Goal: Transaction & Acquisition: Book appointment/travel/reservation

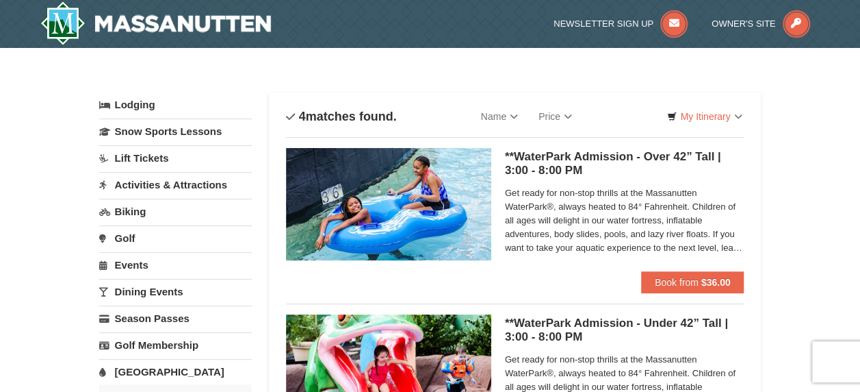
click at [607, 155] on h5 "**WaterPark Admission - Over 42” Tall | 3:00 - 8:00 PM Massanutten Indoor/Outdo…" at bounding box center [625, 163] width 240 height 27
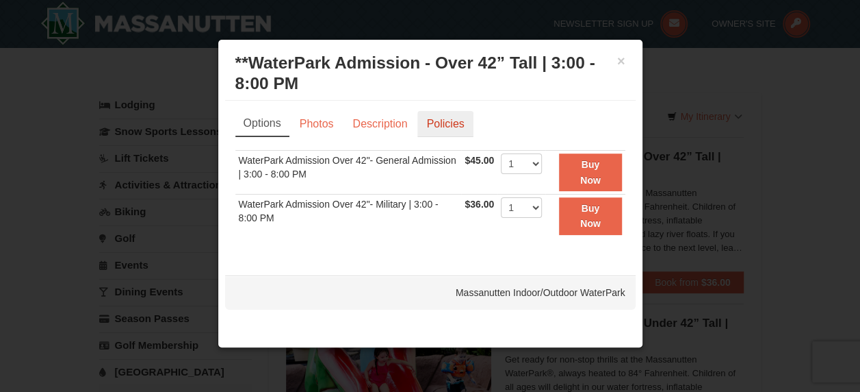
click at [440, 126] on link "Policies" at bounding box center [445, 124] width 55 height 26
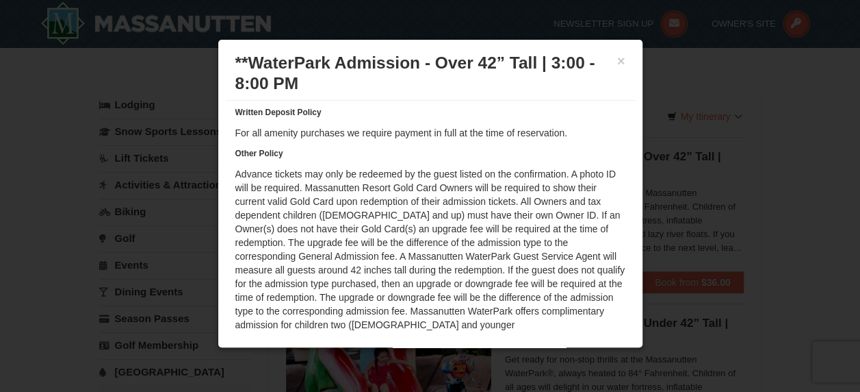
scroll to position [147, 0]
click at [617, 64] on button "×" at bounding box center [621, 61] width 8 height 14
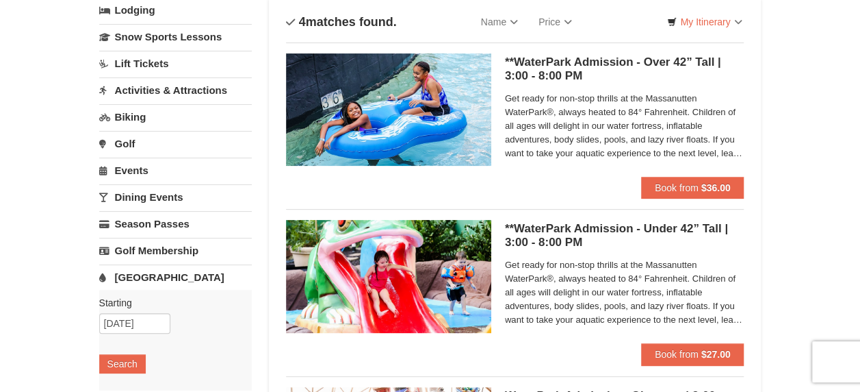
scroll to position [0, 0]
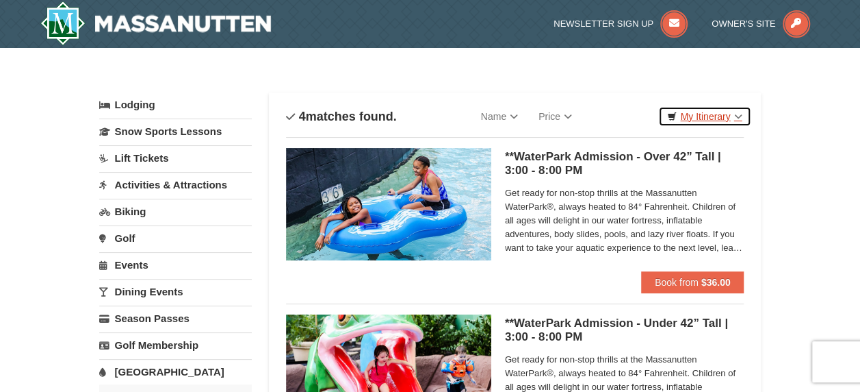
click at [704, 118] on link "My Itinerary" at bounding box center [705, 116] width 92 height 21
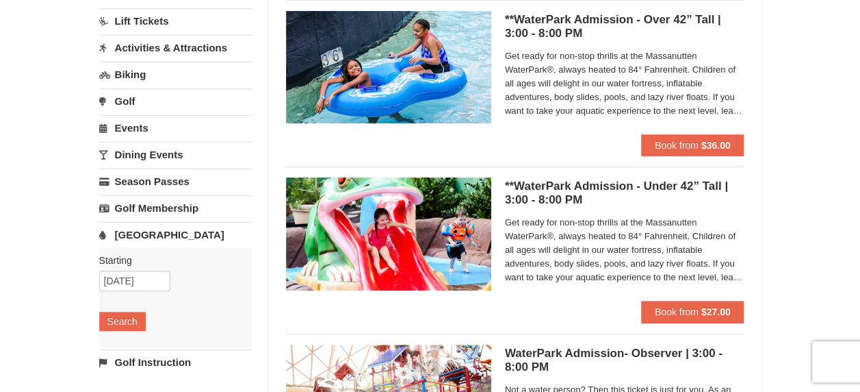
scroll to position [68, 0]
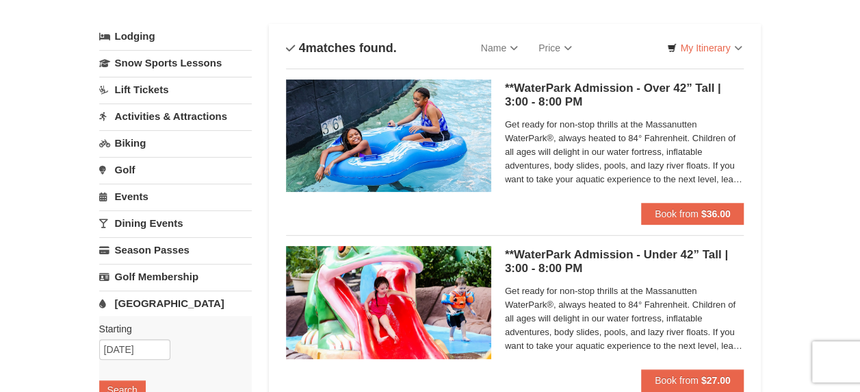
click at [597, 147] on span "Get ready for non-stop thrills at the Massanutten WaterPark®, always heated to …" at bounding box center [625, 152] width 240 height 68
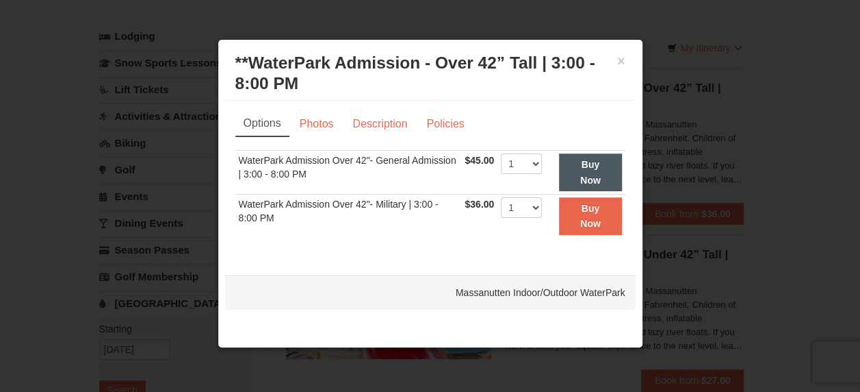
scroll to position [0, 0]
click at [450, 130] on link "Policies" at bounding box center [445, 124] width 55 height 26
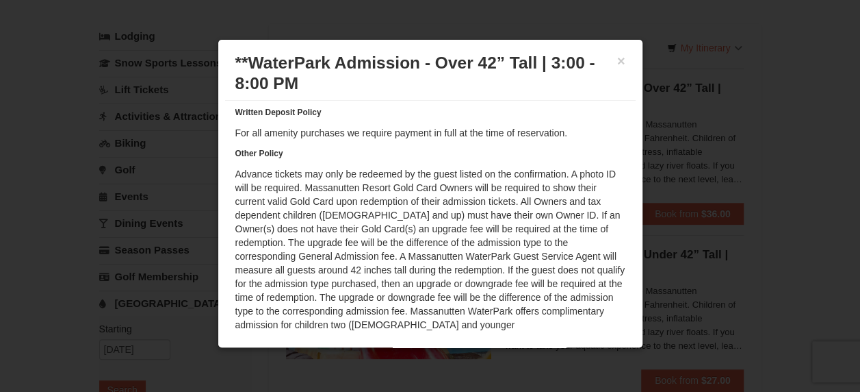
scroll to position [147, 0]
click at [617, 64] on button "×" at bounding box center [621, 61] width 8 height 14
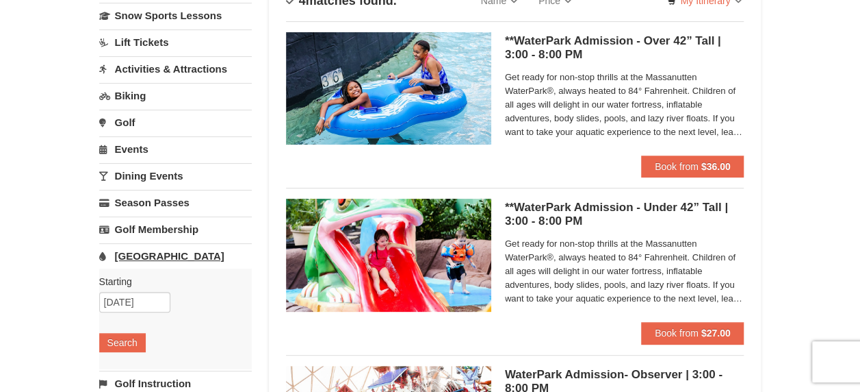
scroll to position [137, 0]
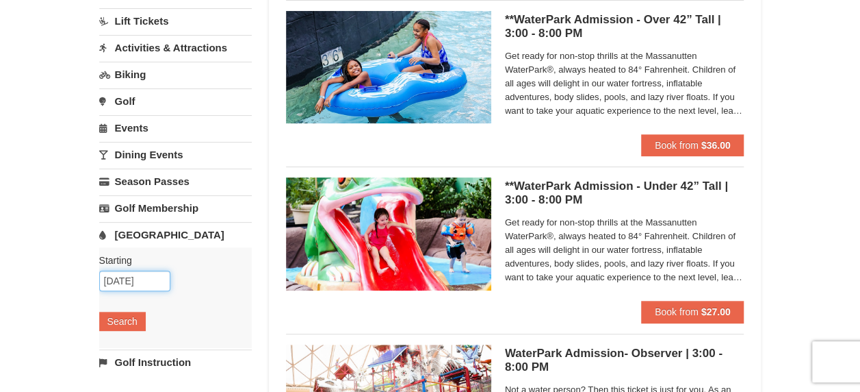
click at [139, 274] on input "[DATE]" at bounding box center [134, 280] width 71 height 21
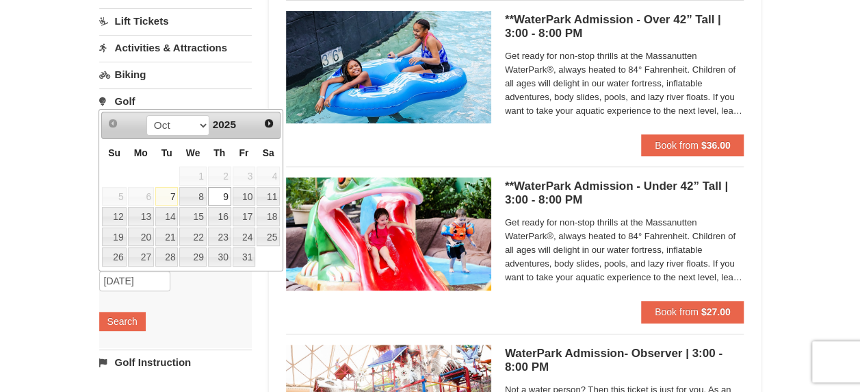
click at [221, 293] on div "Starting Please format dates MM/DD/YYYY Please format dates MM/DD/YYYY [DATE] S…" at bounding box center [175, 297] width 153 height 101
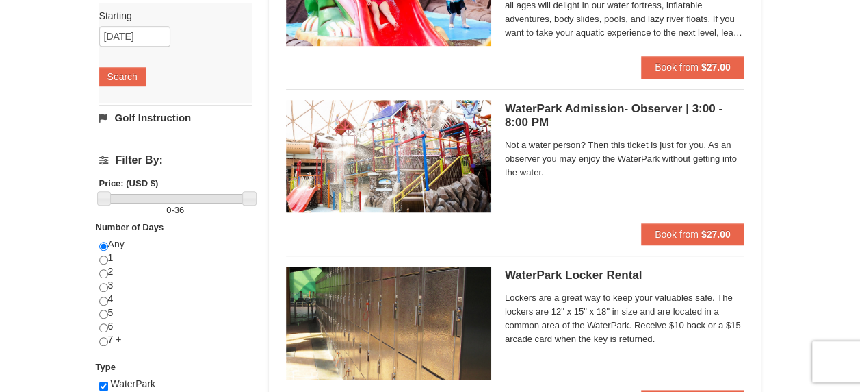
scroll to position [411, 0]
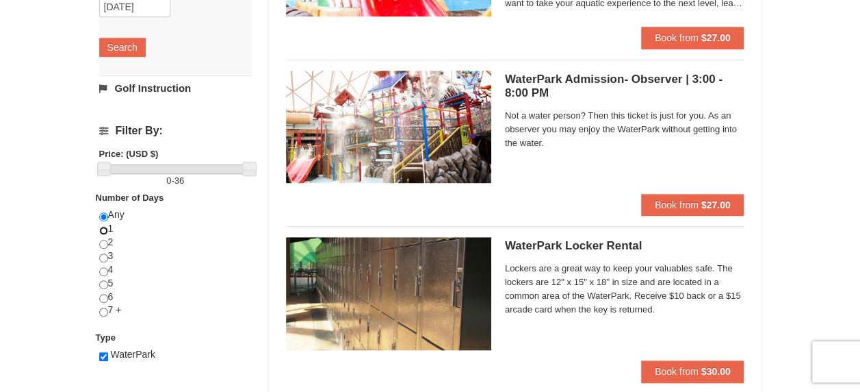
click at [104, 227] on input "radio" at bounding box center [103, 230] width 9 height 9
radio input "true"
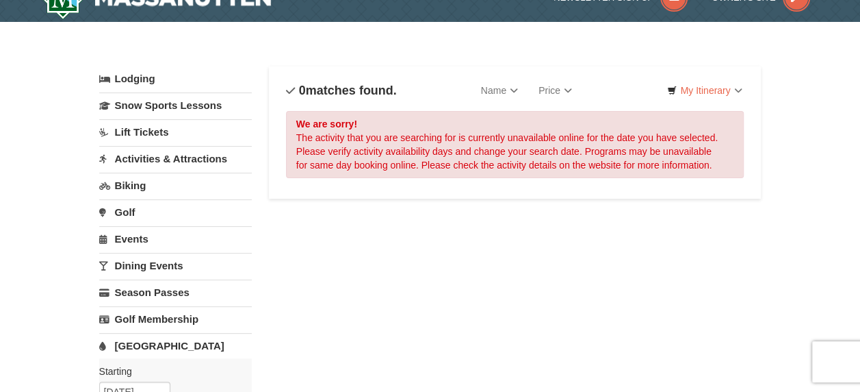
scroll to position [0, 0]
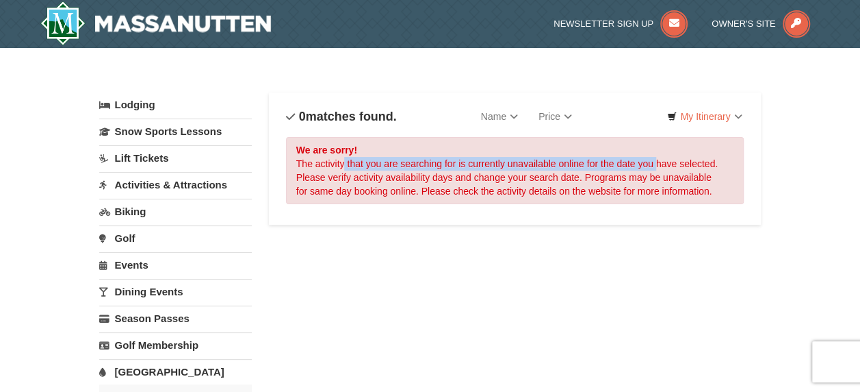
drag, startPoint x: 346, startPoint y: 165, endPoint x: 654, endPoint y: 166, distance: 308.1
click at [656, 166] on div "We are sorry! The activity that you are searching for is currently unavailable …" at bounding box center [515, 170] width 459 height 67
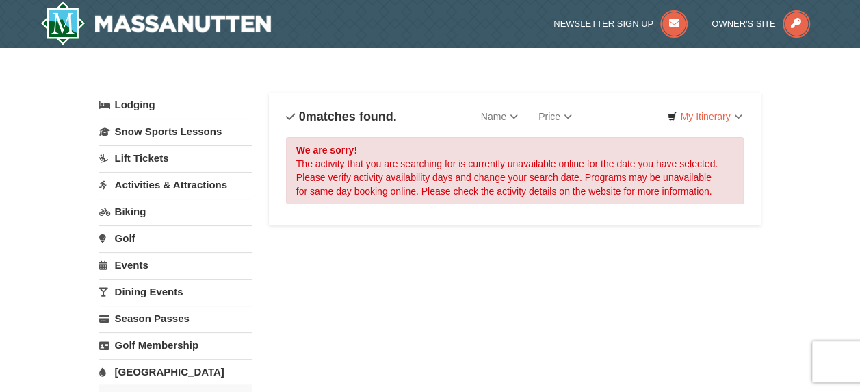
click at [385, 186] on div "We are sorry! The activity that you are searching for is currently unavailable …" at bounding box center [515, 170] width 459 height 67
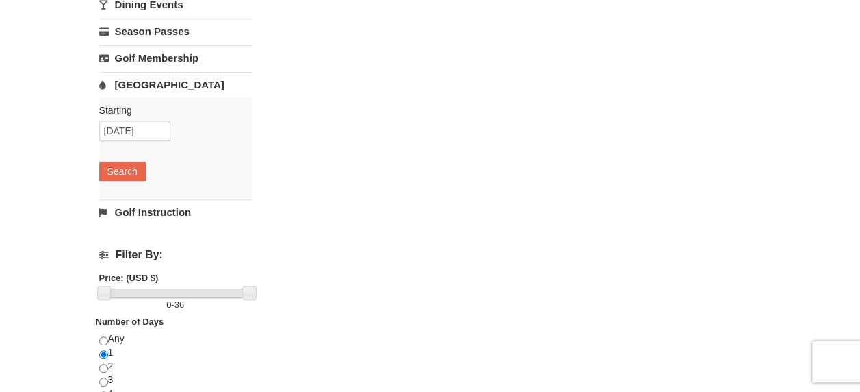
scroll to position [205, 0]
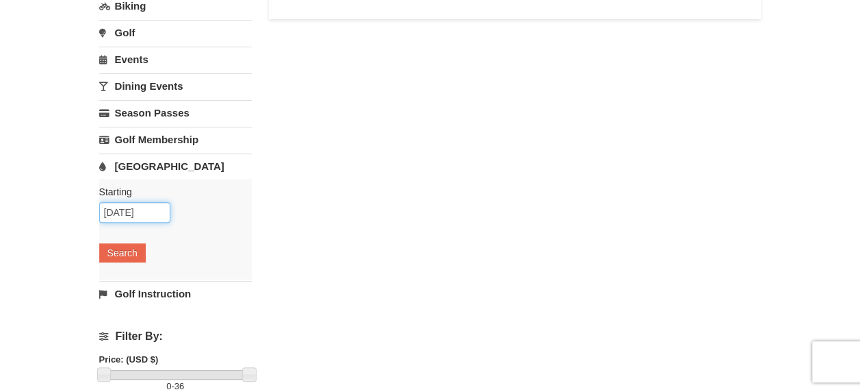
click at [133, 205] on input "[DATE]" at bounding box center [134, 212] width 71 height 21
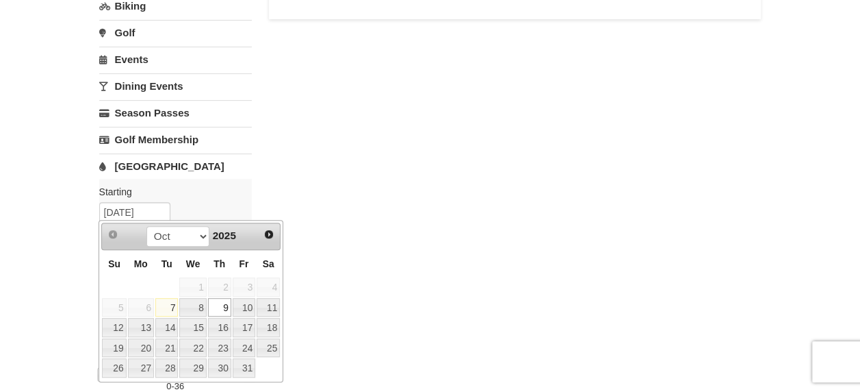
click at [216, 196] on div "Starting Please format dates MM/DD/YYYY Please format dates MM/DD/YYYY [DATE] S…" at bounding box center [175, 229] width 153 height 101
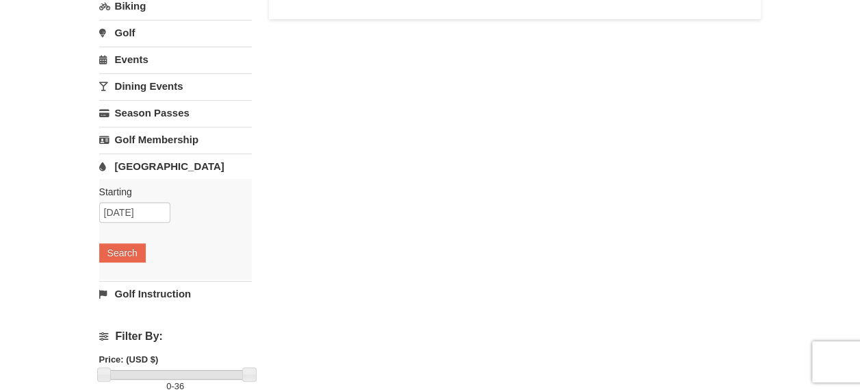
click at [207, 209] on div "Starting Please format dates MM/DD/YYYY Please format dates MM/DD/YYYY [DATE] S…" at bounding box center [175, 229] width 153 height 101
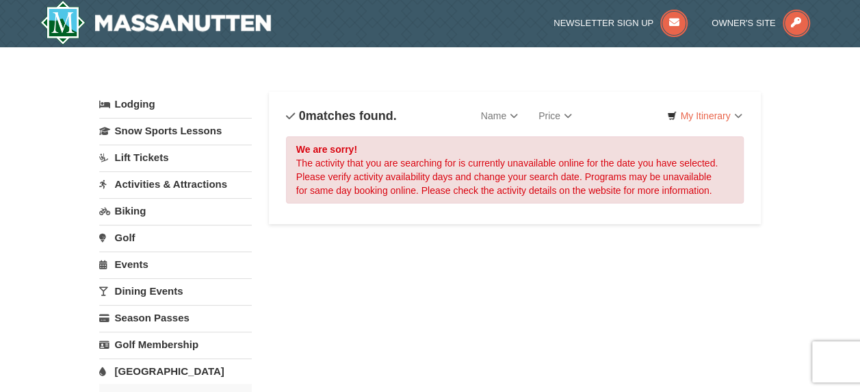
scroll to position [0, 0]
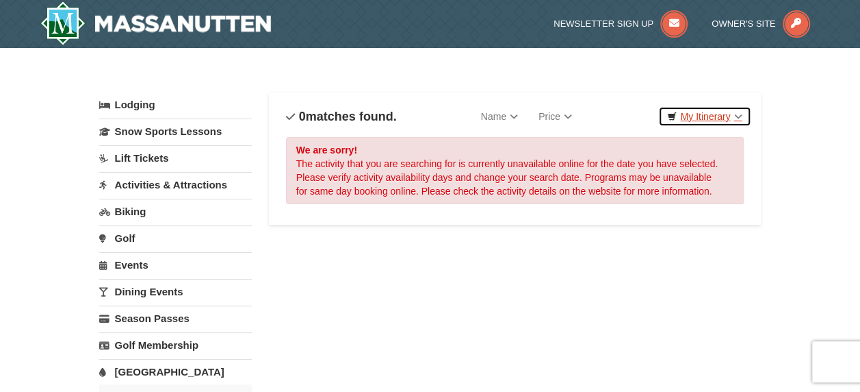
click at [697, 116] on link "My Itinerary" at bounding box center [705, 116] width 92 height 21
